Goal: Information Seeking & Learning: Learn about a topic

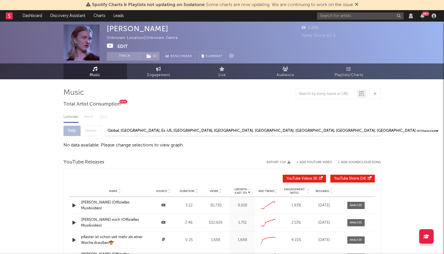
select select "View all"
click at [334, 18] on input "text" at bounding box center [360, 15] width 87 height 7
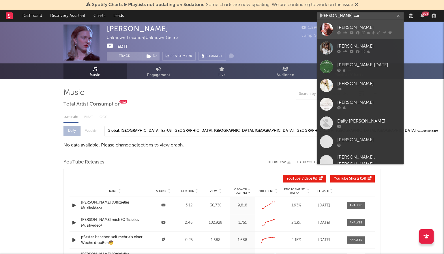
type input "sabrina car"
click at [336, 27] on link "Sabrina Carpenter" at bounding box center [360, 29] width 87 height 19
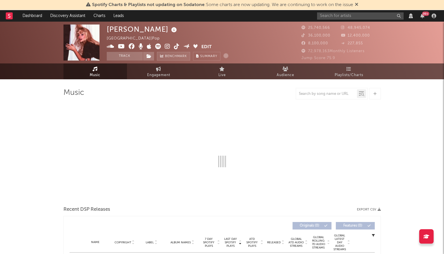
select select "View all"
click at [347, 72] on span "Playlists/Charts" at bounding box center [349, 75] width 29 height 7
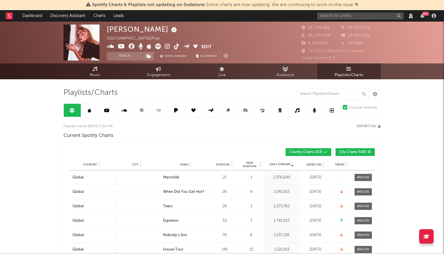
drag, startPoint x: 246, startPoint y: 130, endPoint x: 274, endPoint y: 115, distance: 31.4
click at [328, 91] on input "text" at bounding box center [333, 94] width 72 height 12
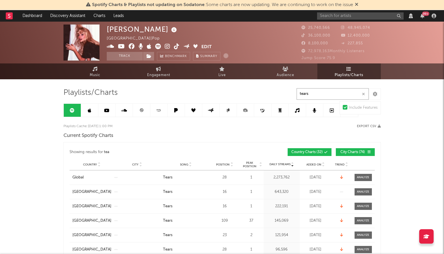
type input "tears"
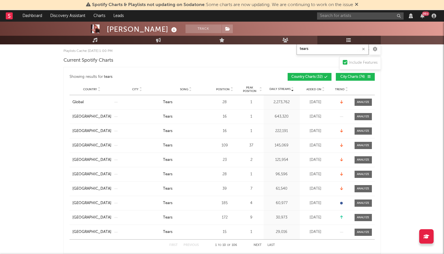
scroll to position [69, 0]
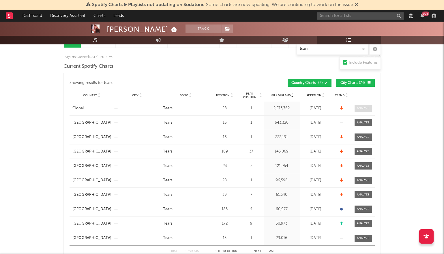
click at [368, 110] on div at bounding box center [363, 108] width 12 height 4
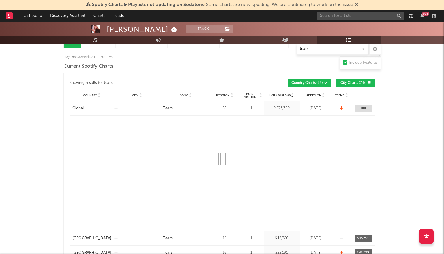
select select "1w"
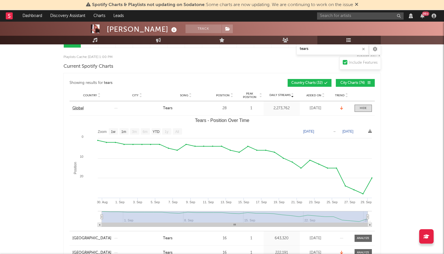
click at [74, 108] on div "Global" at bounding box center [77, 109] width 11 height 6
click at [360, 110] on div at bounding box center [363, 108] width 7 height 4
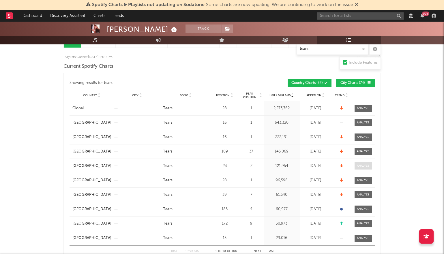
click at [363, 167] on div at bounding box center [363, 166] width 12 height 4
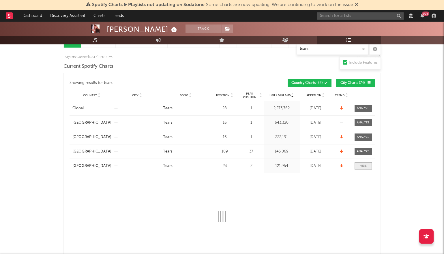
select select "1w"
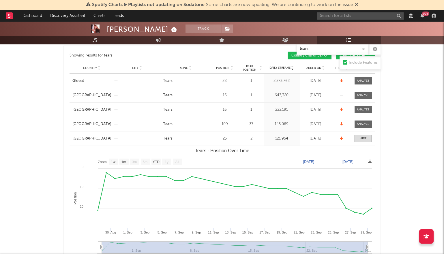
scroll to position [97, 0]
click at [363, 124] on div at bounding box center [363, 123] width 12 height 4
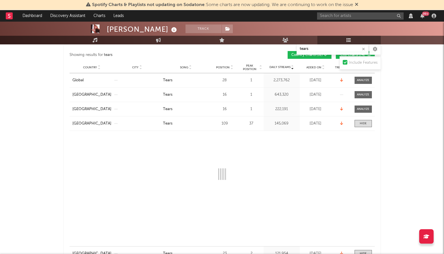
select select "1w"
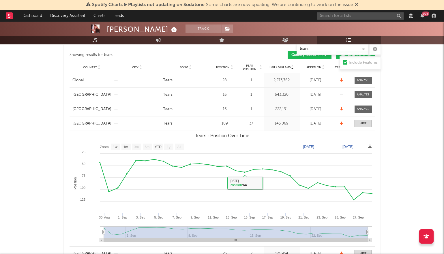
click at [72, 124] on div "Philippines" at bounding box center [91, 124] width 39 height 6
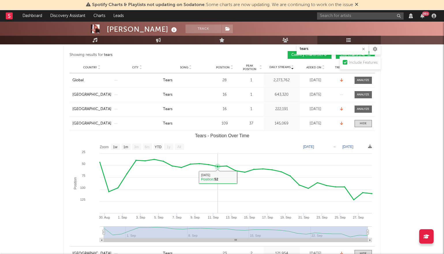
scroll to position [97, 0]
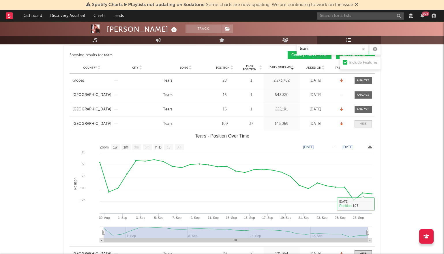
click at [362, 125] on div at bounding box center [363, 124] width 7 height 4
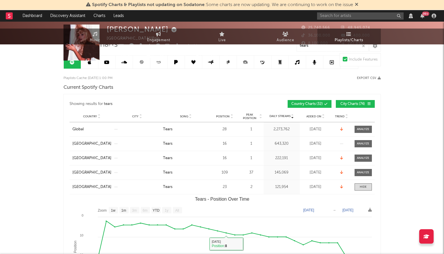
scroll to position [0, 0]
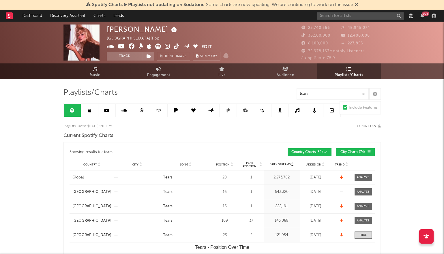
click at [362, 93] on button "button" at bounding box center [363, 93] width 5 height 5
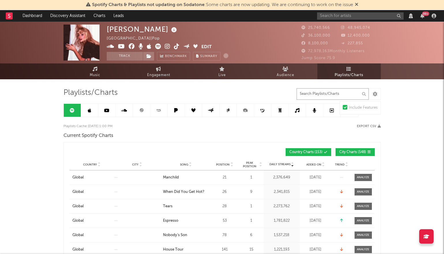
click at [353, 93] on input "text" at bounding box center [333, 94] width 72 height 12
drag, startPoint x: 319, startPoint y: 153, endPoint x: 340, endPoint y: 153, distance: 21.1
click at [319, 153] on span "Country Charts ( 153 )" at bounding box center [305, 152] width 33 height 3
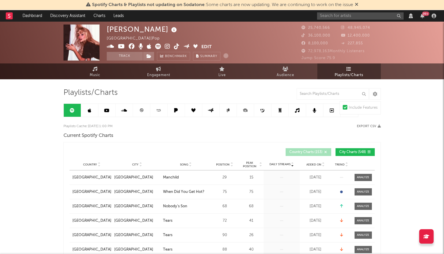
click at [353, 153] on span "City Charts ( 548 )" at bounding box center [352, 152] width 27 height 3
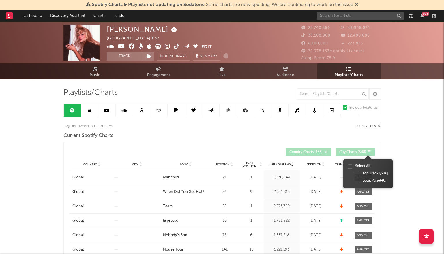
click at [368, 153] on icon at bounding box center [369, 151] width 3 height 3
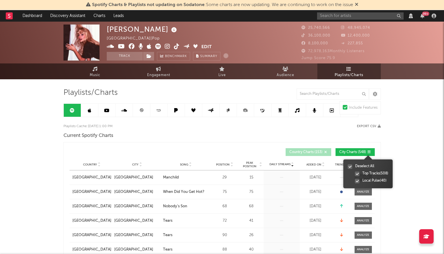
click at [358, 173] on div at bounding box center [357, 174] width 5 height 5
click at [355, 173] on input "Top Tracks ( 508 )" at bounding box center [355, 174] width 0 height 6
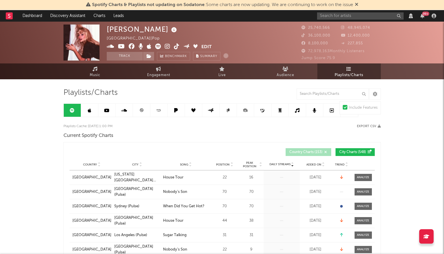
click at [235, 138] on div "Current Spotify Charts" at bounding box center [221, 136] width 317 height 10
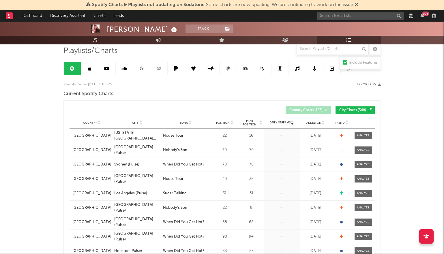
scroll to position [53, 0]
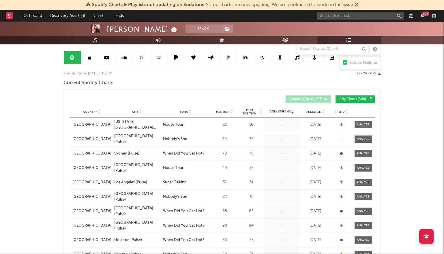
click at [132, 113] on span "City" at bounding box center [135, 111] width 6 height 3
click at [340, 45] on input "text" at bounding box center [333, 49] width 72 height 12
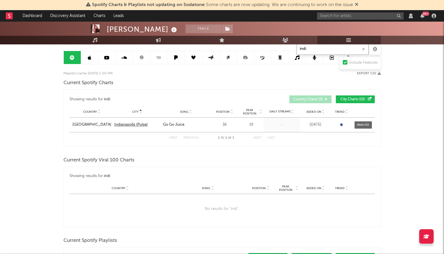
type input "indi"
click at [127, 126] on div "Indianapolis (Pulse)" at bounding box center [130, 125] width 33 height 6
click at [365, 124] on div at bounding box center [363, 125] width 12 height 4
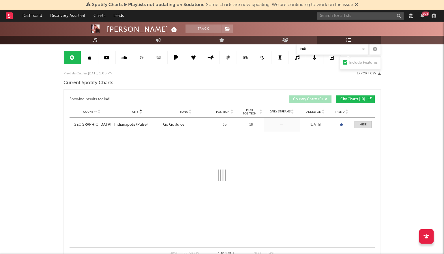
select select "1w"
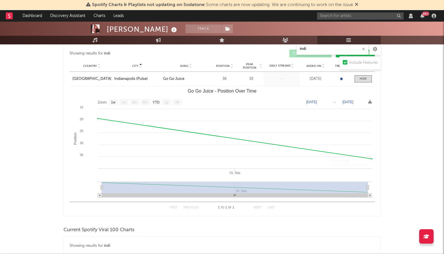
scroll to position [59, 0]
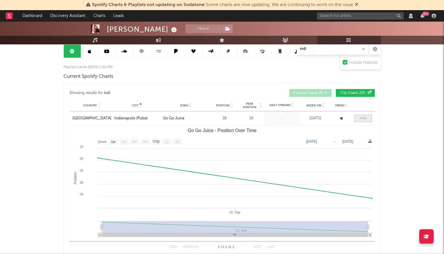
click at [367, 117] on span at bounding box center [363, 118] width 17 height 7
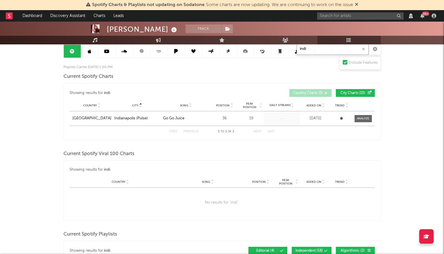
click at [322, 46] on input "indi" at bounding box center [333, 49] width 72 height 12
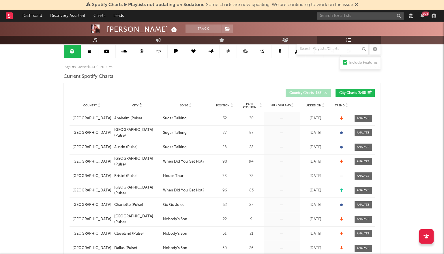
click at [345, 93] on span "City Charts ( 548 )" at bounding box center [352, 92] width 27 height 3
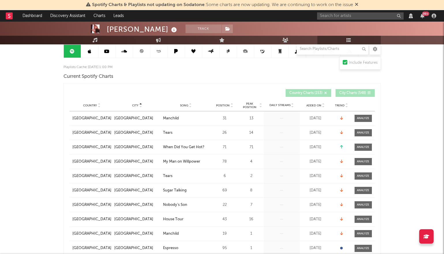
click at [311, 92] on span "Country Charts ( 153 )" at bounding box center [305, 92] width 33 height 3
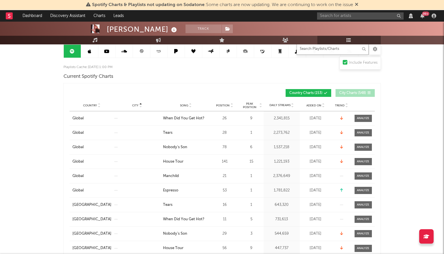
click at [317, 49] on input "text" at bounding box center [333, 49] width 72 height 12
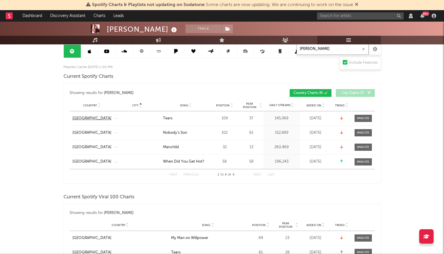
type input "philip"
click at [82, 117] on div "Philippines" at bounding box center [91, 119] width 39 height 6
click at [360, 117] on div at bounding box center [363, 118] width 12 height 4
select select "1w"
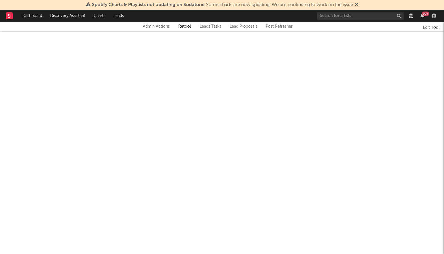
scroll to position [0, 0]
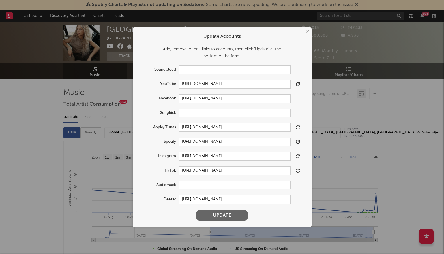
select select "6m"
select select "View all"
